Goal: Task Accomplishment & Management: Manage account settings

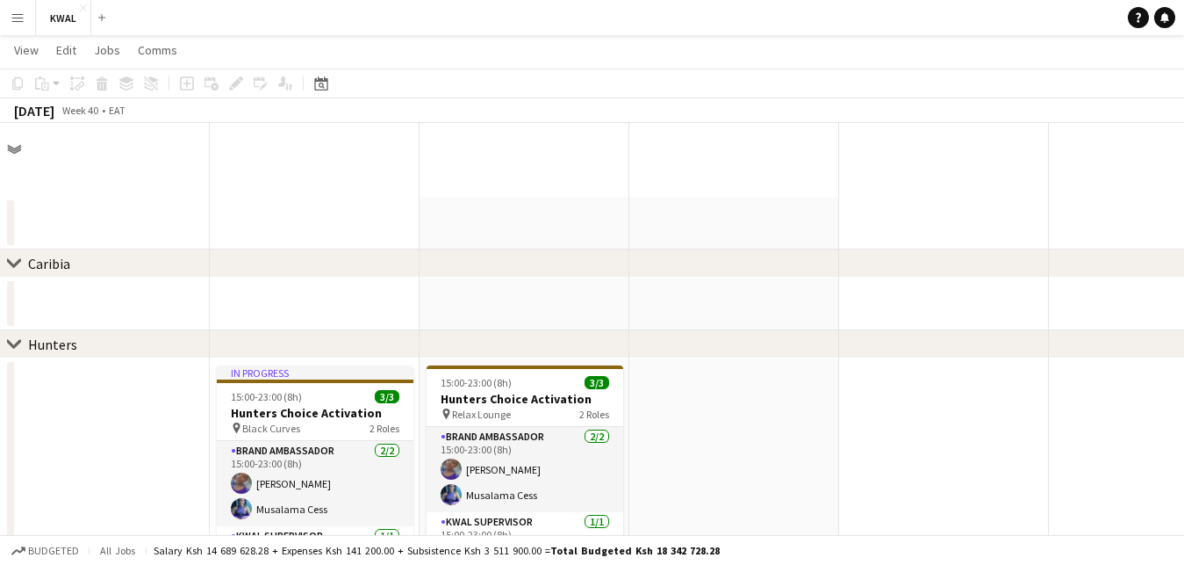
scroll to position [0, 420]
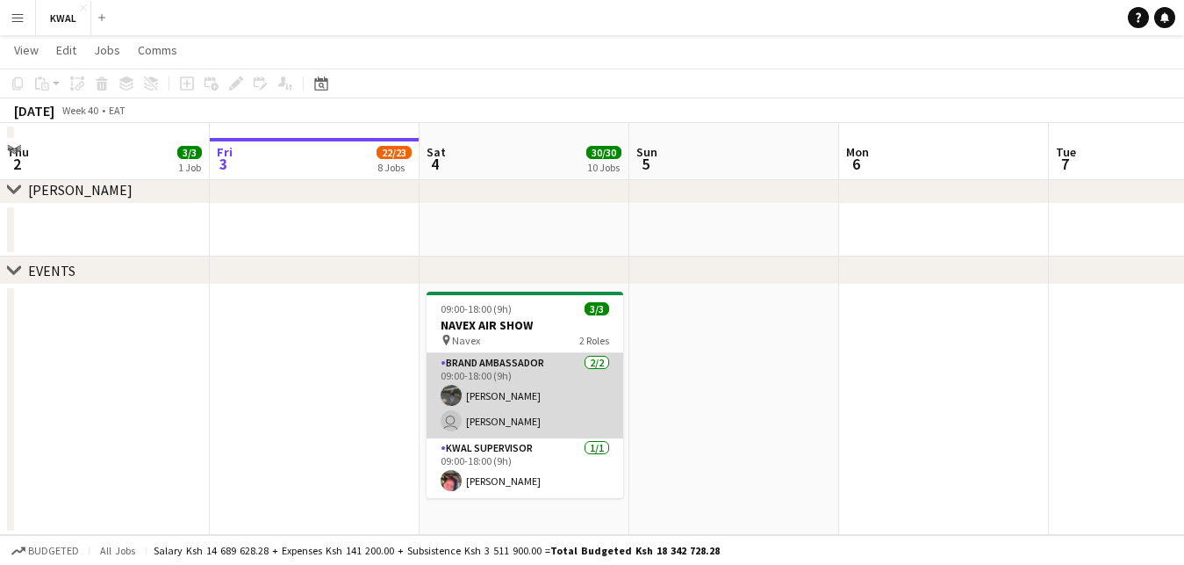
click at [521, 407] on app-card-role "Brand Ambassador [DATE] 09:00-18:00 (9h) [PERSON_NAME] user [PERSON_NAME]" at bounding box center [525, 395] width 197 height 85
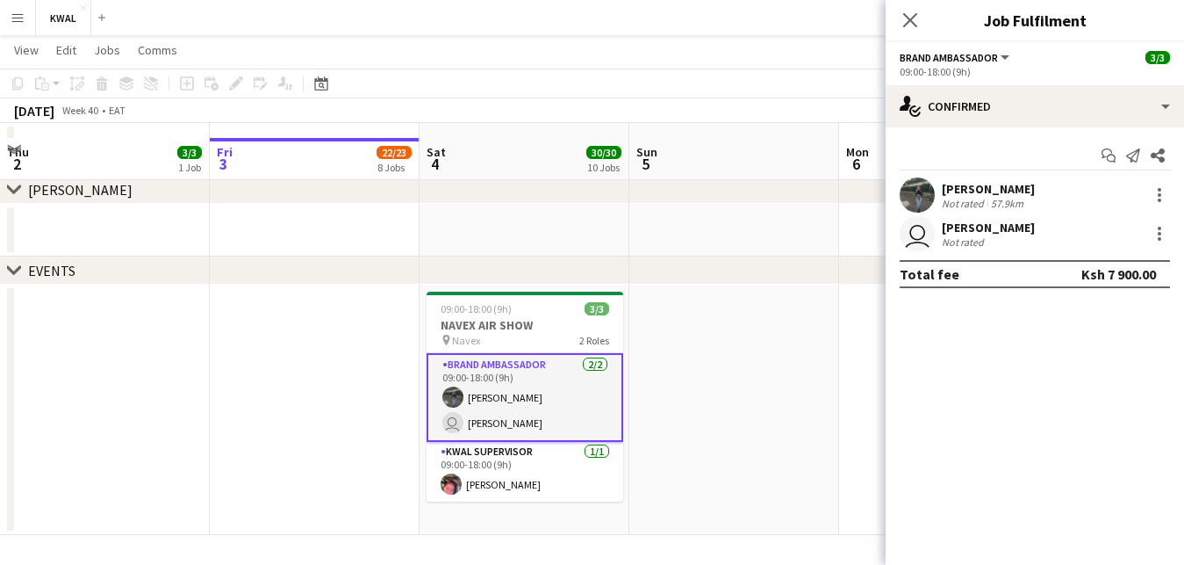
click at [962, 232] on div "[PERSON_NAME]" at bounding box center [988, 228] width 93 height 16
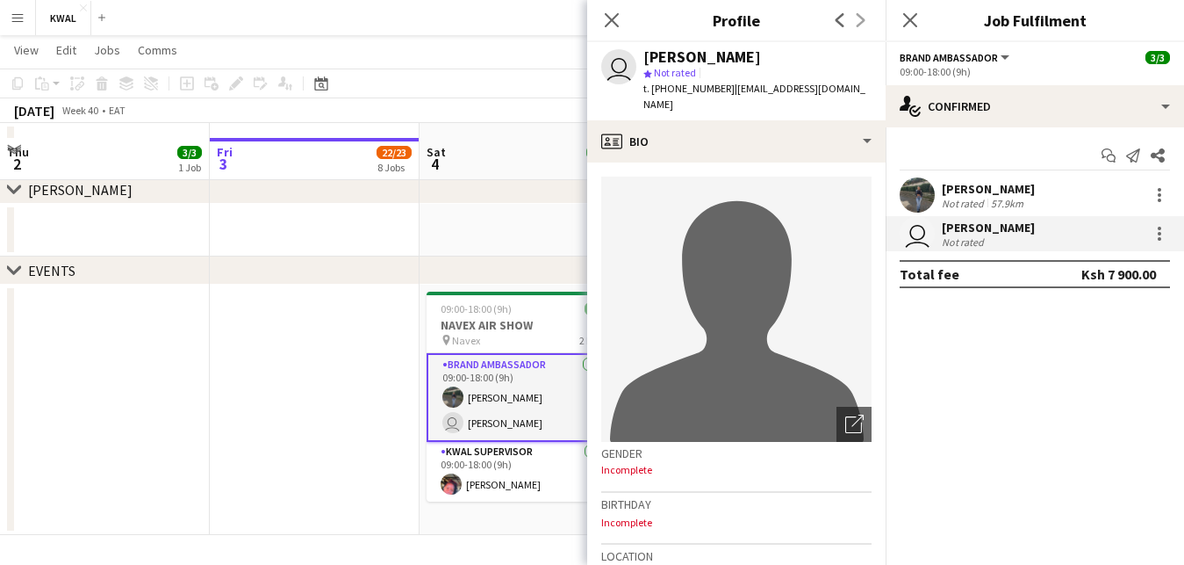
click at [962, 232] on div "[PERSON_NAME]" at bounding box center [988, 228] width 93 height 16
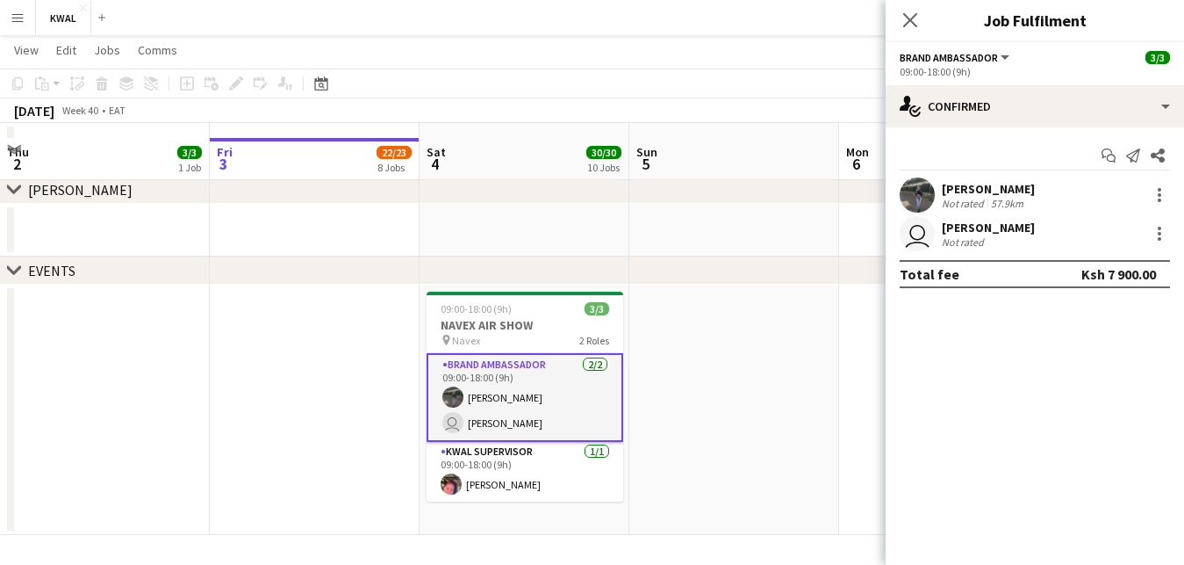
click at [505, 380] on app-card-role "Brand Ambassador [DATE] 09:00-18:00 (9h) [PERSON_NAME] user [PERSON_NAME]" at bounding box center [525, 397] width 197 height 89
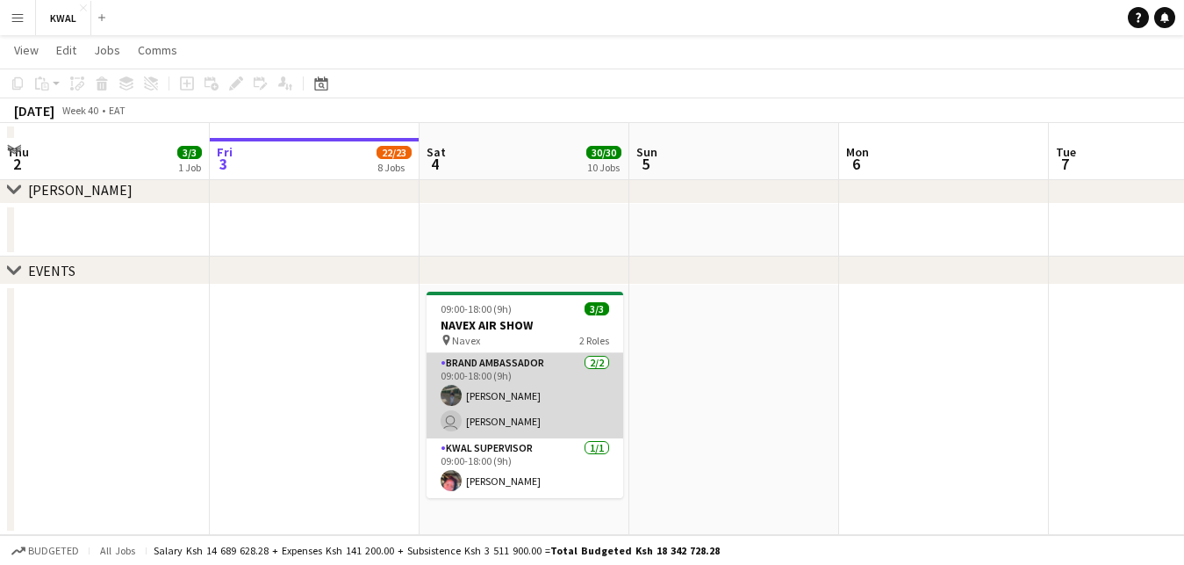
scroll to position [0, 421]
click at [510, 387] on app-card-role "Brand Ambassador [DATE] 09:00-18:00 (9h) [PERSON_NAME] user [PERSON_NAME]" at bounding box center [523, 395] width 197 height 85
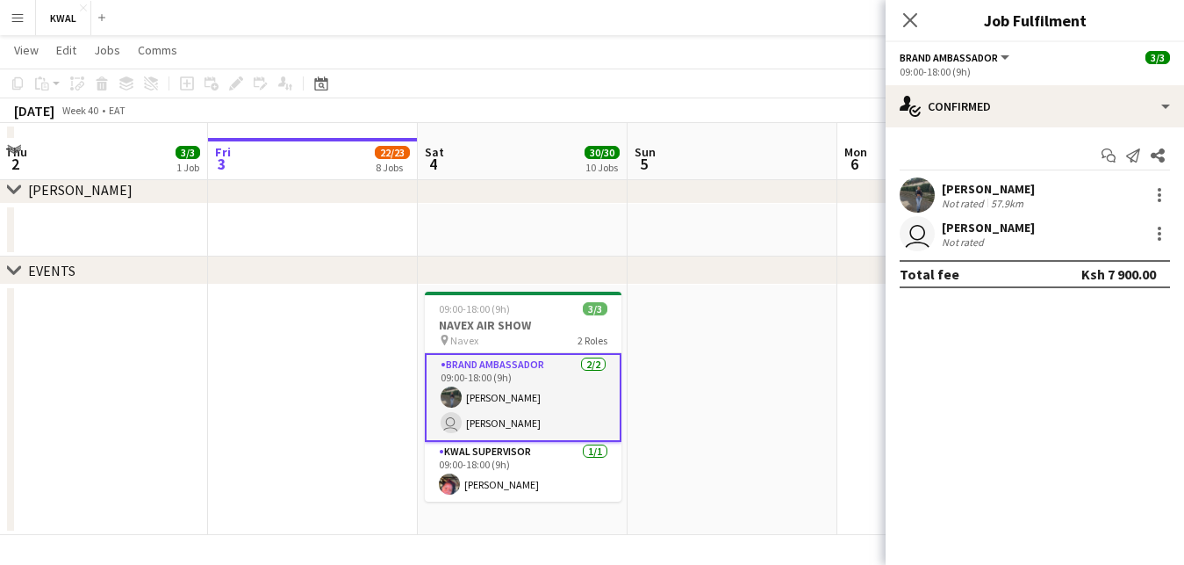
click at [510, 387] on app-card-role "Brand Ambassador [DATE] 09:00-18:00 (9h) [PERSON_NAME] user [PERSON_NAME]" at bounding box center [523, 397] width 197 height 89
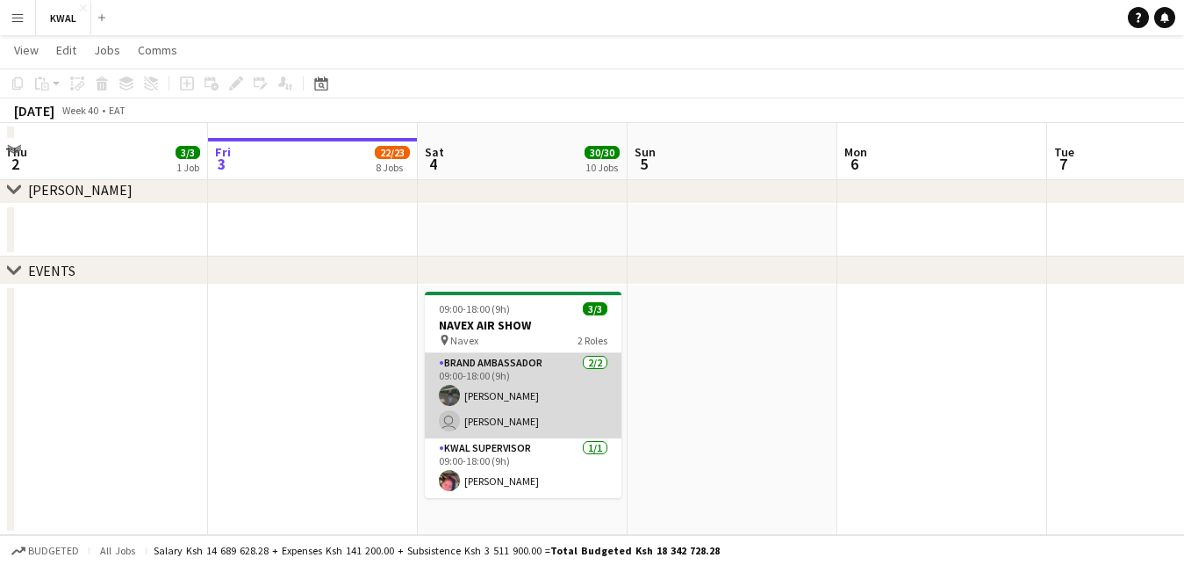
click at [510, 387] on app-card-role "Brand Ambassador [DATE] 09:00-18:00 (9h) [PERSON_NAME] user [PERSON_NAME]" at bounding box center [523, 395] width 197 height 85
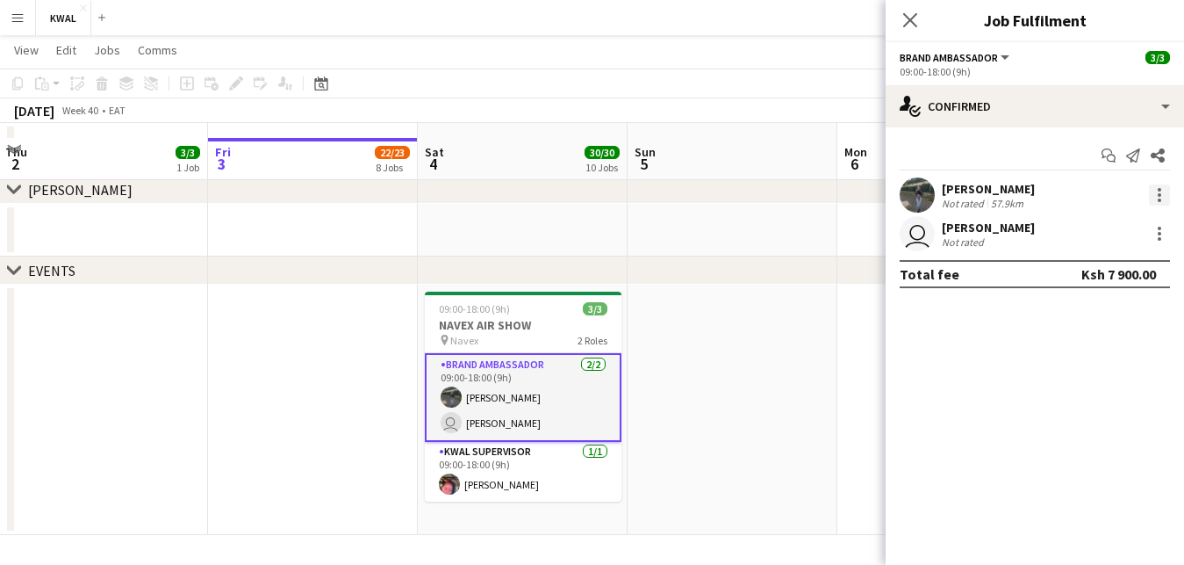
click at [1163, 195] on div at bounding box center [1159, 194] width 21 height 21
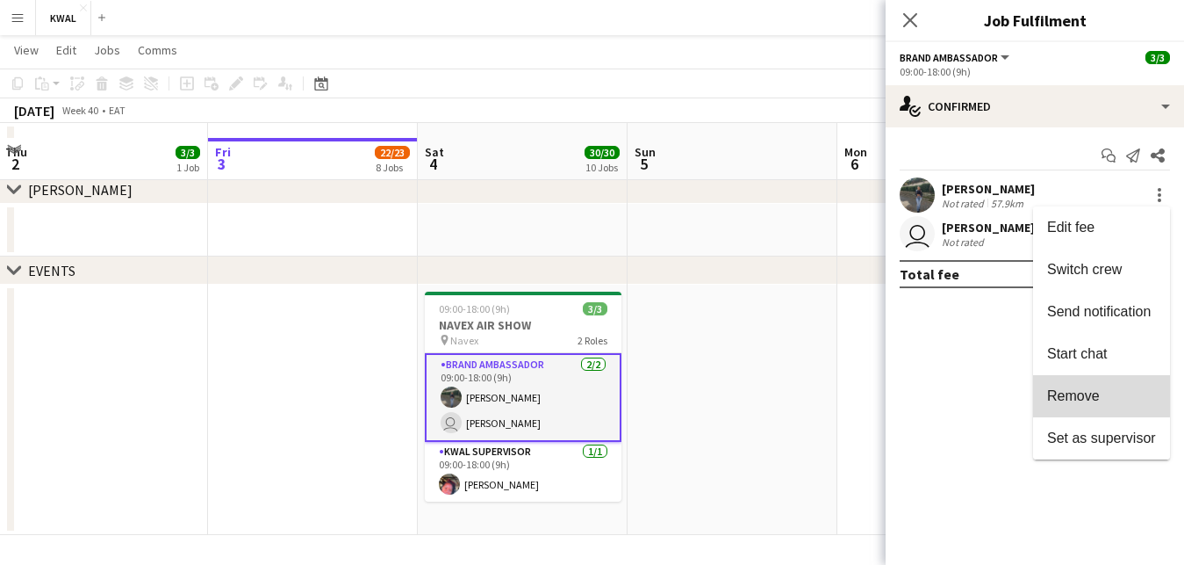
click at [1077, 395] on span "Remove" at bounding box center [1073, 395] width 53 height 15
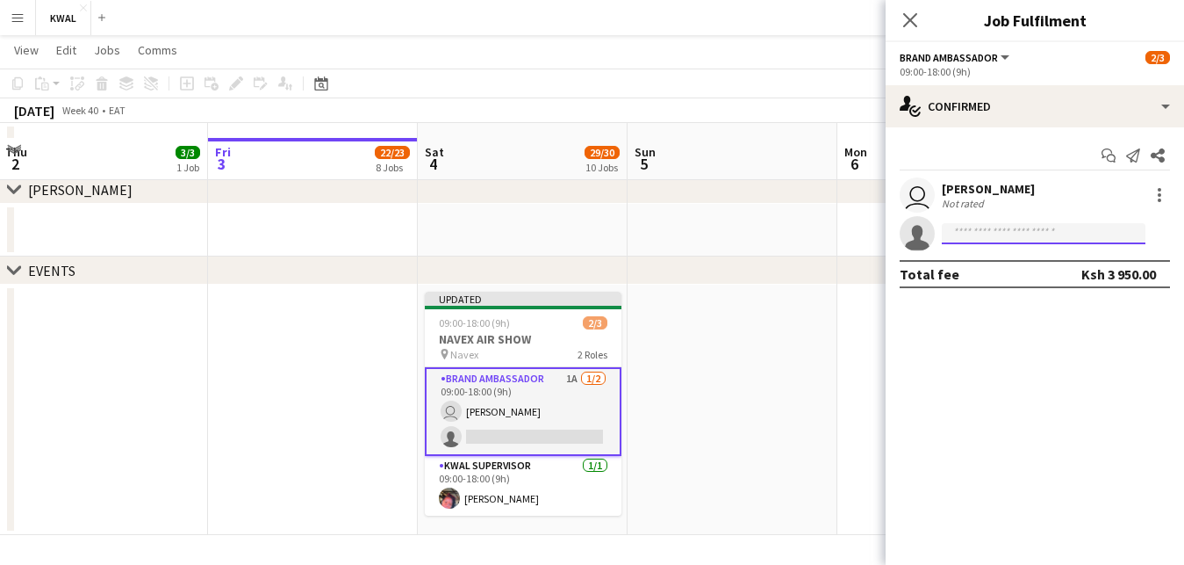
click at [972, 229] on input at bounding box center [1044, 233] width 204 height 21
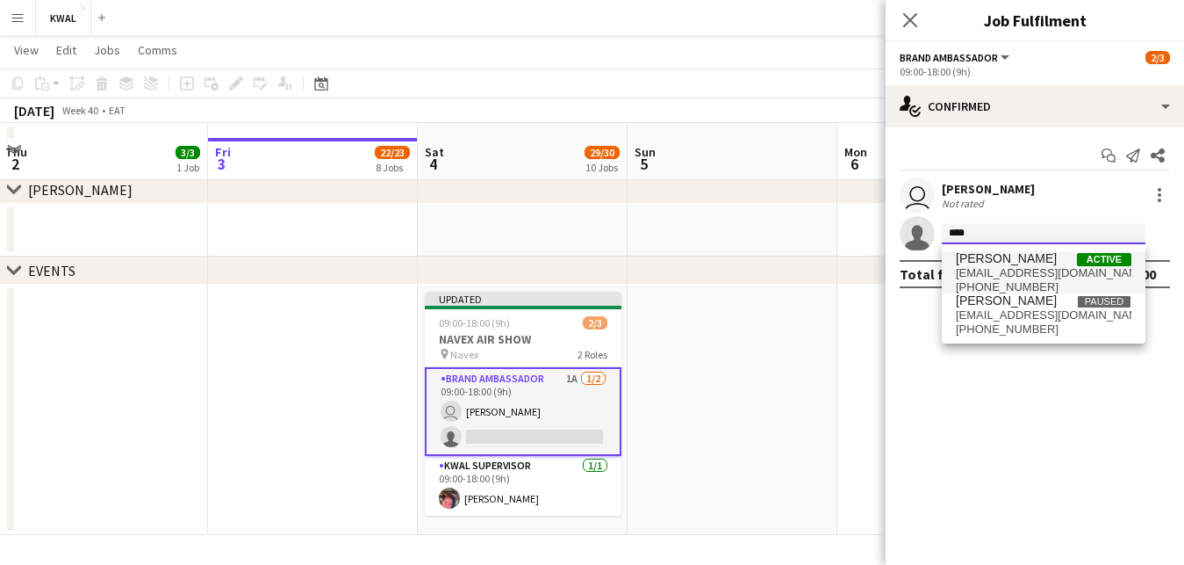
type input "****"
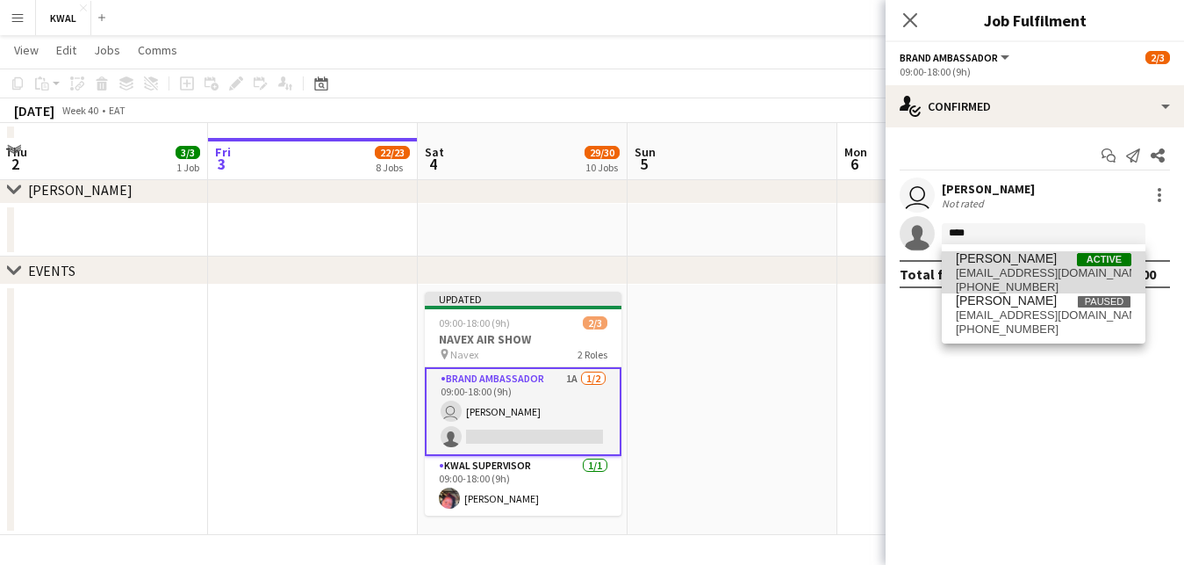
click at [1004, 267] on span "[EMAIL_ADDRESS][DOMAIN_NAME]" at bounding box center [1044, 273] width 176 height 14
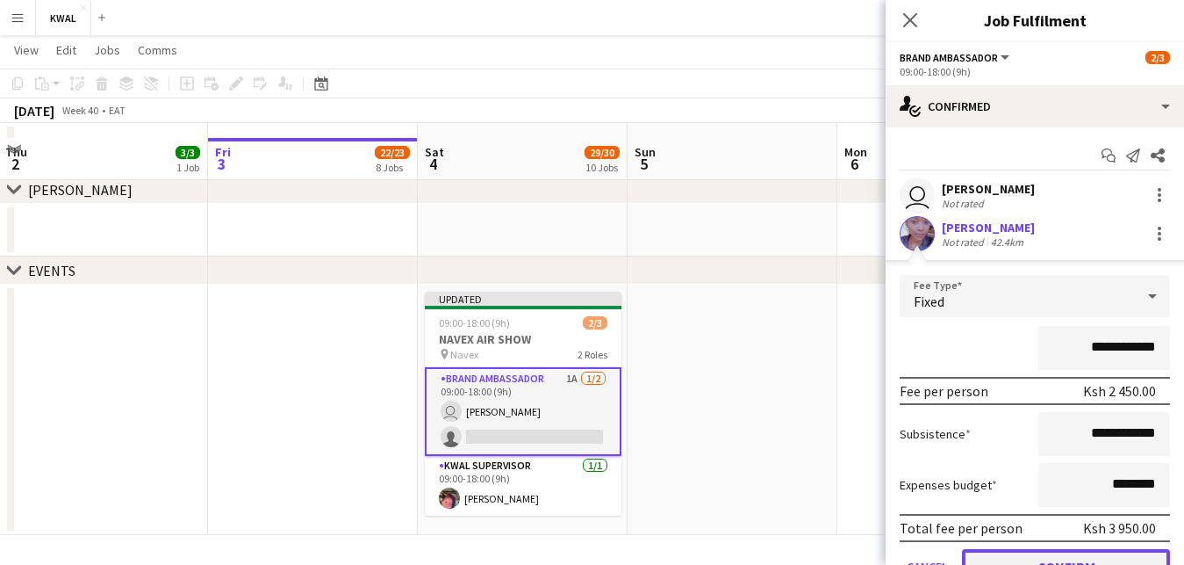
click at [1065, 561] on button "Confirm" at bounding box center [1066, 566] width 208 height 35
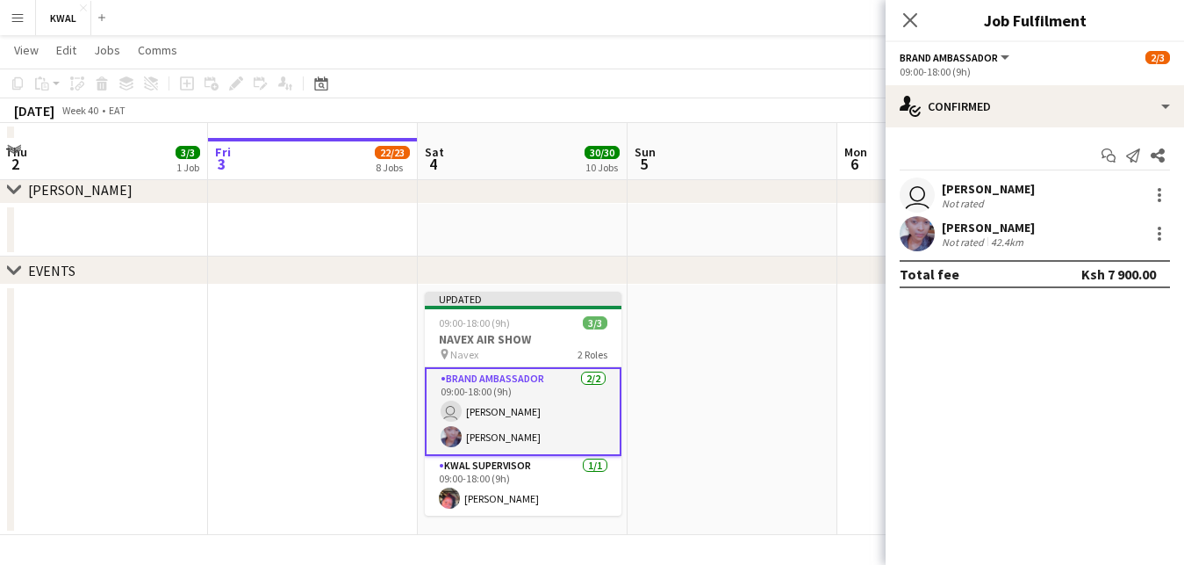
click at [225, 314] on app-date-cell at bounding box center [313, 409] width 210 height 250
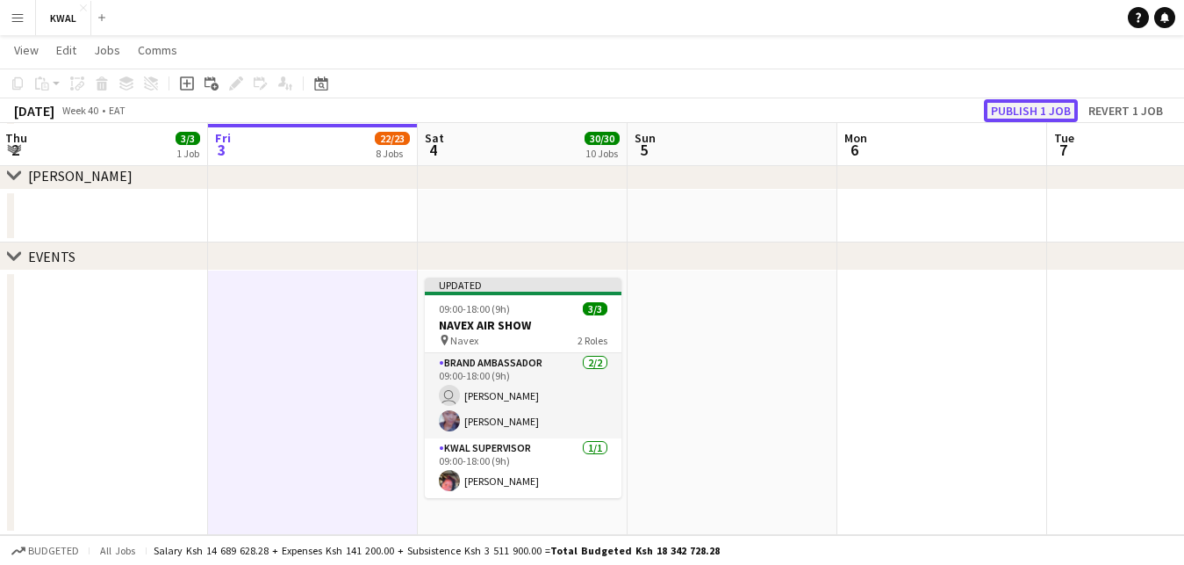
click at [999, 108] on button "Publish 1 job" at bounding box center [1031, 110] width 94 height 23
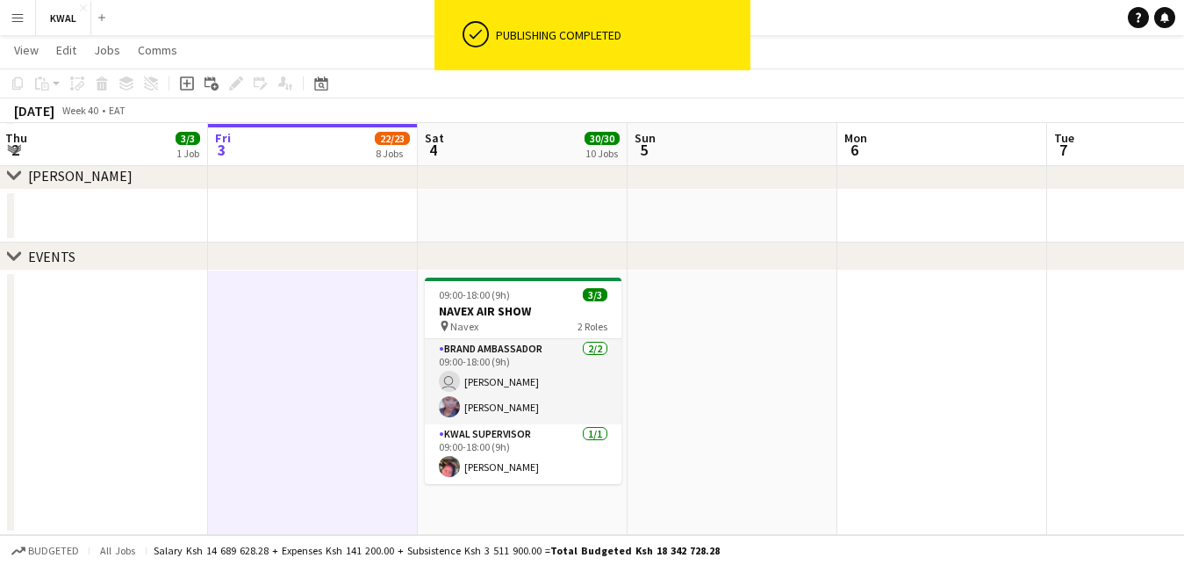
click at [18, 15] on app-icon "Menu" at bounding box center [18, 18] width 14 height 14
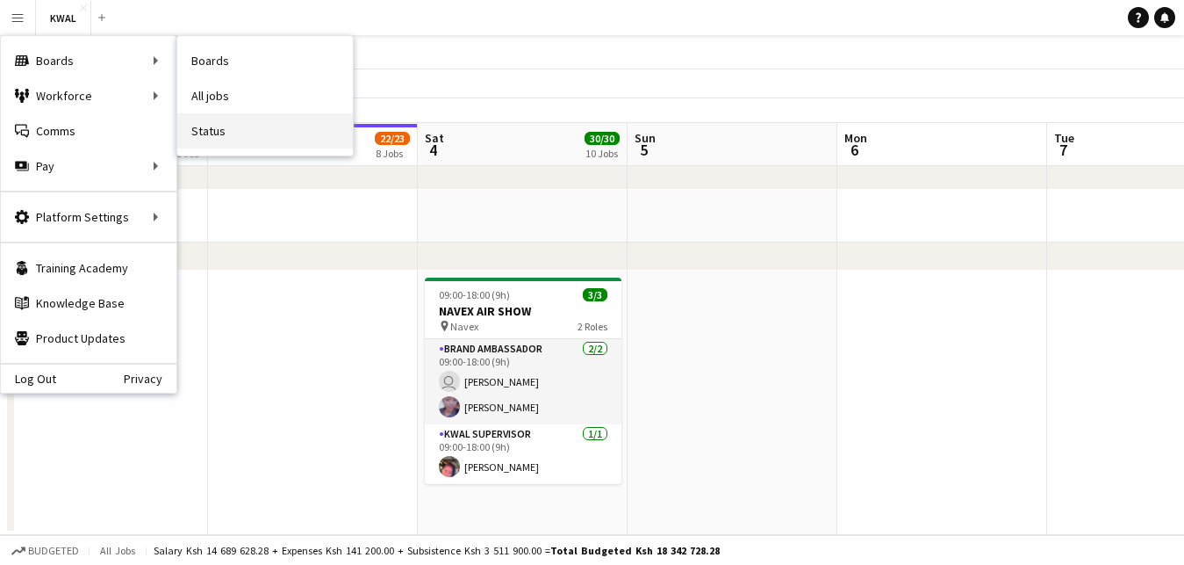
click at [220, 140] on link "Status" at bounding box center [265, 130] width 176 height 35
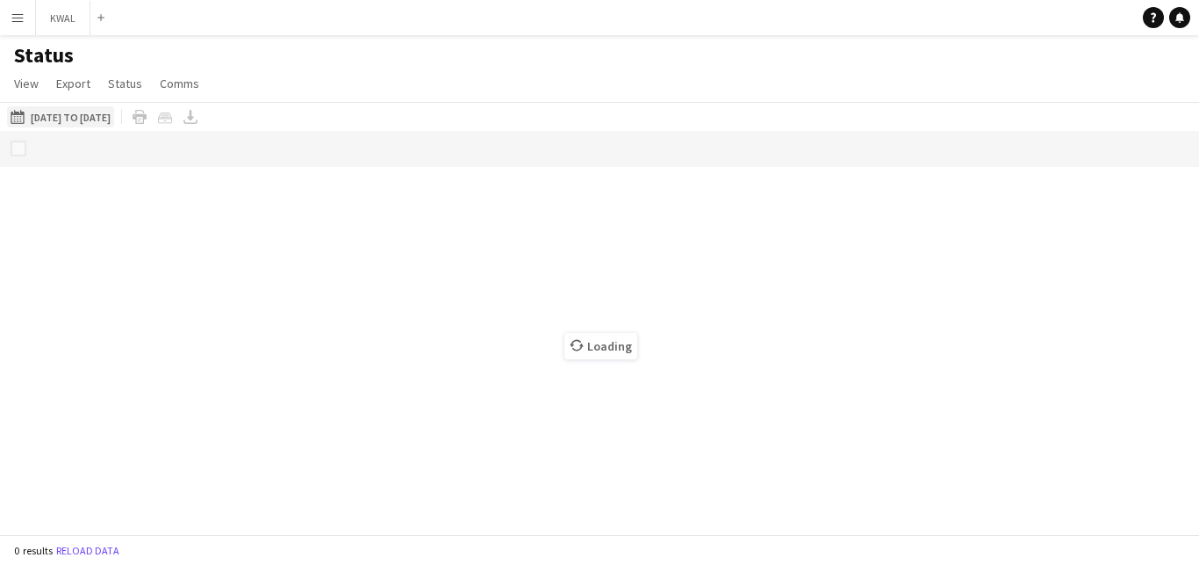
click at [87, 118] on button "[DATE] to [DATE] [DATE] to [DATE]" at bounding box center [60, 116] width 107 height 21
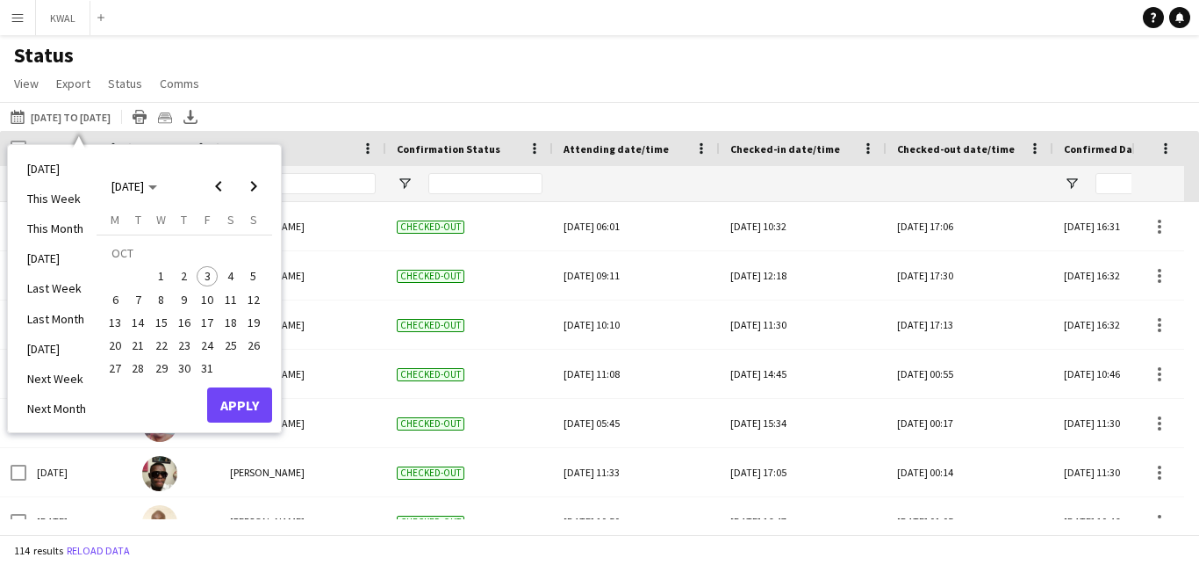
click at [668, 109] on div "[DATE] to [DATE] [DATE] to [DATE] [DATE] This Week This Month [DATE] Last Week …" at bounding box center [599, 116] width 1199 height 29
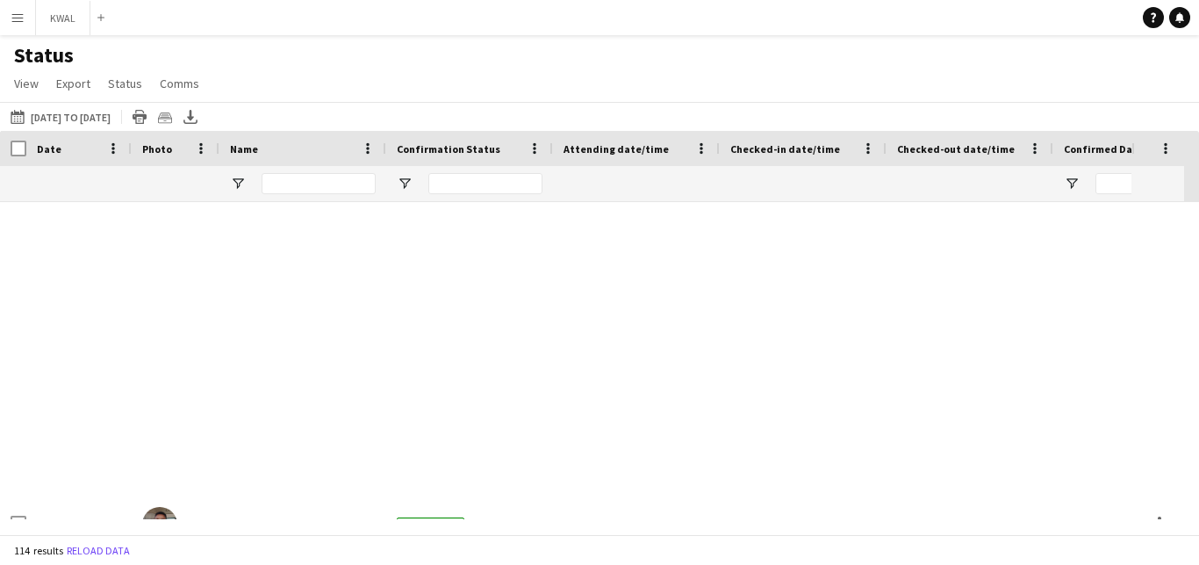
scroll to position [1897, 0]
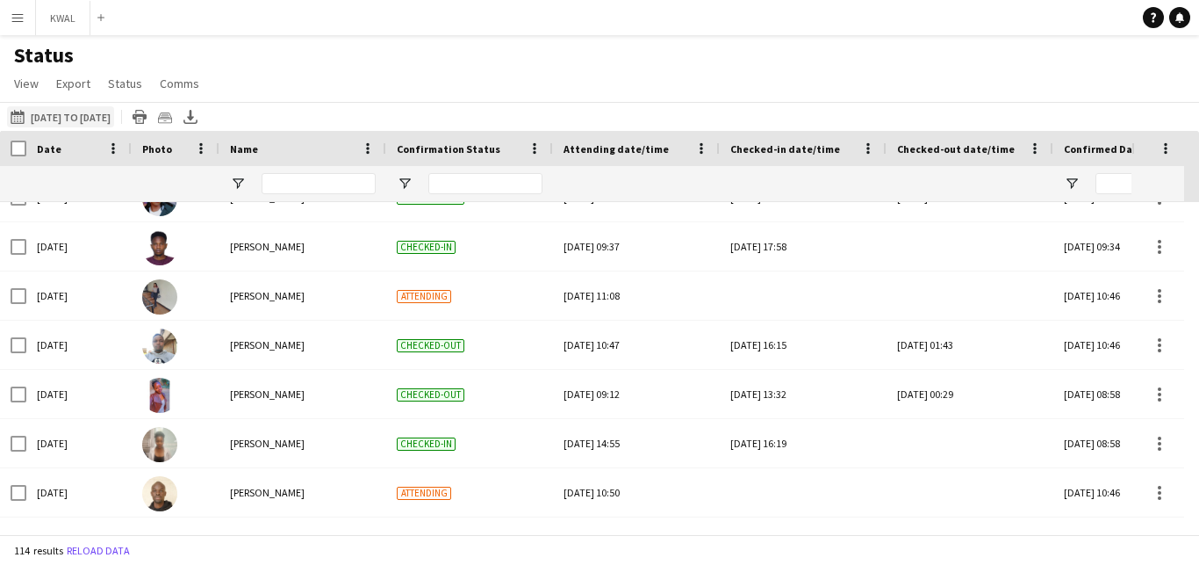
click at [114, 113] on button "[DATE] to [DATE] [DATE] to [DATE]" at bounding box center [60, 116] width 107 height 21
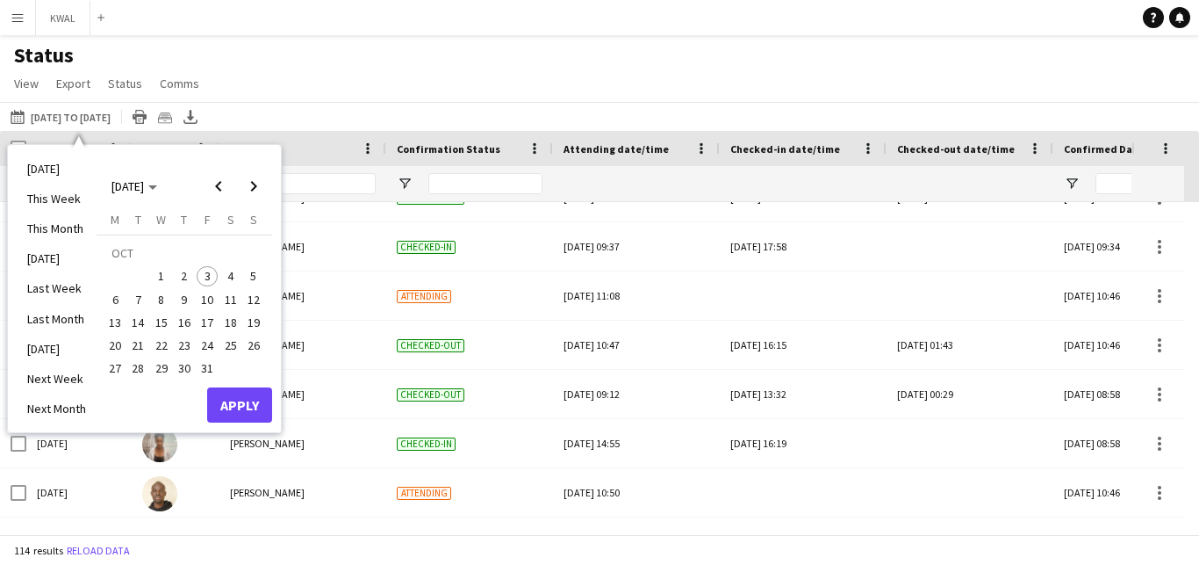
click at [160, 273] on span "1" at bounding box center [161, 276] width 21 height 21
click at [259, 274] on span "5" at bounding box center [253, 276] width 21 height 21
click at [244, 402] on button "Apply" at bounding box center [239, 404] width 65 height 35
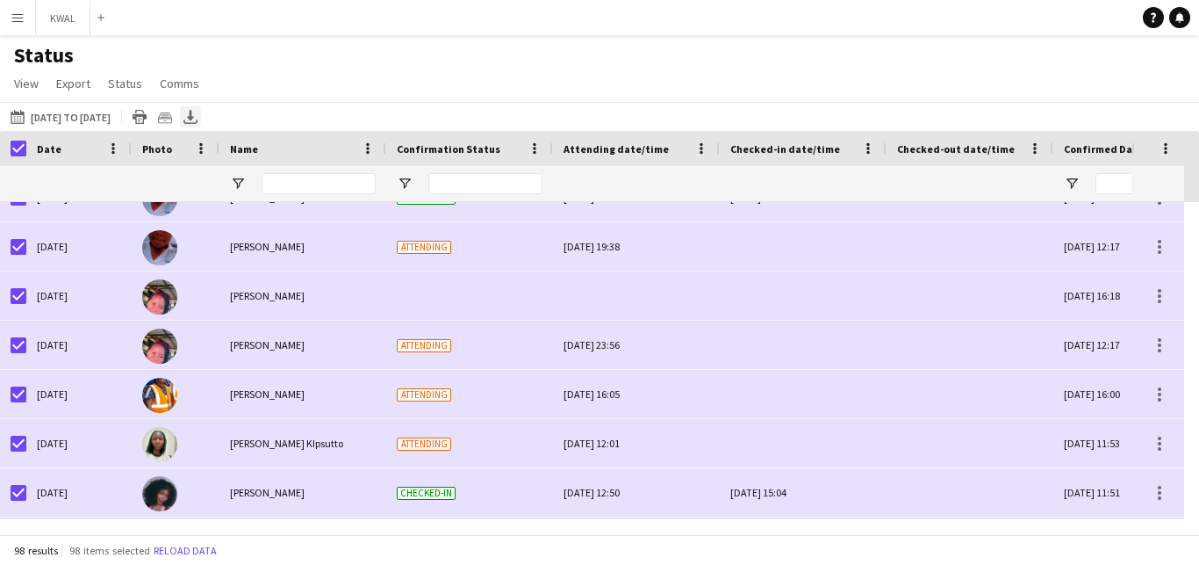
click at [198, 112] on icon "Export XLSX" at bounding box center [191, 117] width 14 height 14
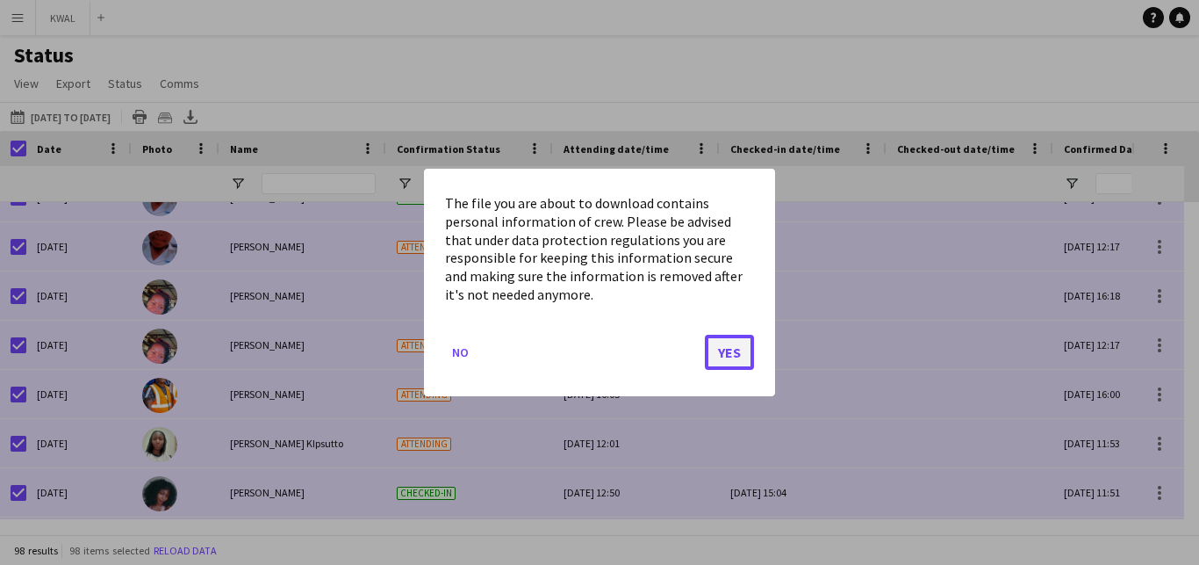
click at [731, 359] on button "Yes" at bounding box center [729, 352] width 49 height 35
